Goal: Check status

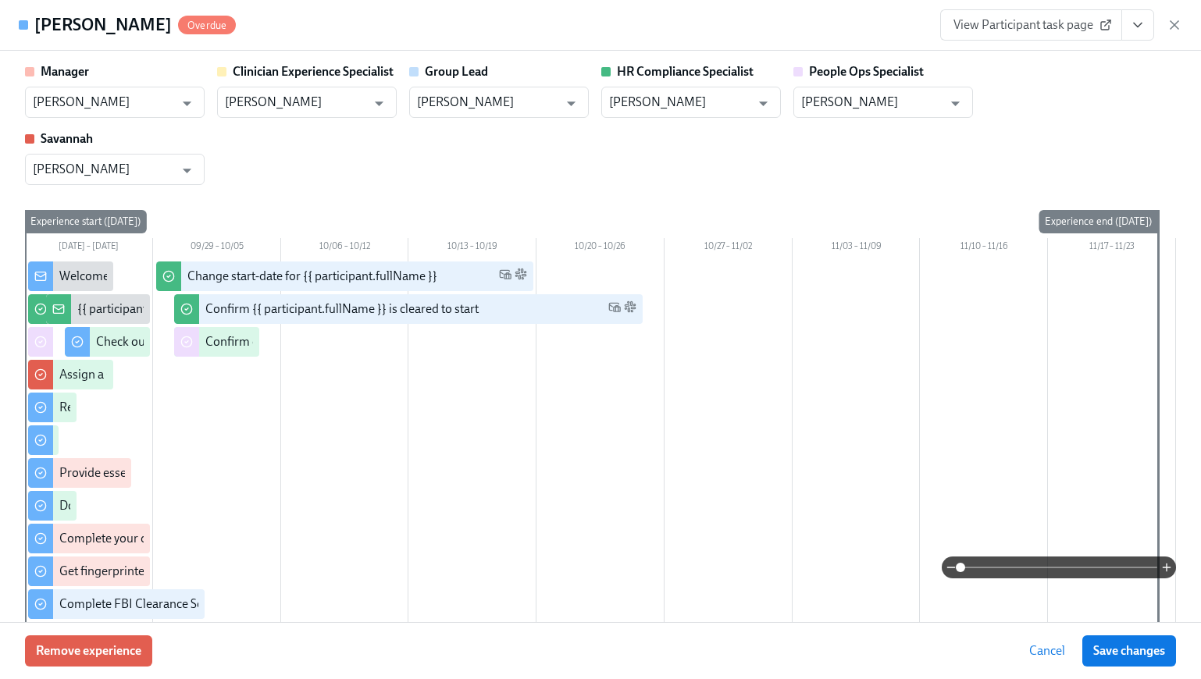
scroll to position [0, 19821]
